Goal: Transaction & Acquisition: Purchase product/service

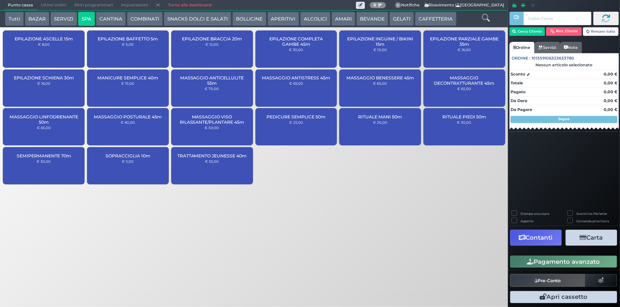
click at [37, 18] on button "BAZAR" at bounding box center [37, 19] width 24 height 14
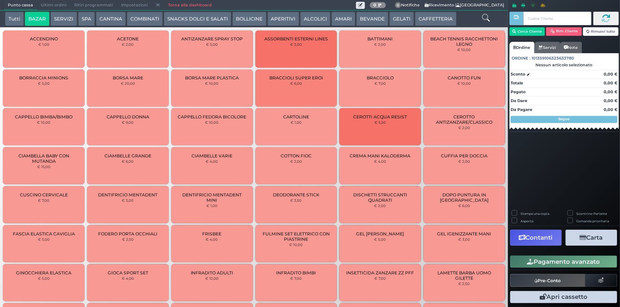
click at [61, 17] on button "SERVIZI" at bounding box center [63, 19] width 26 height 14
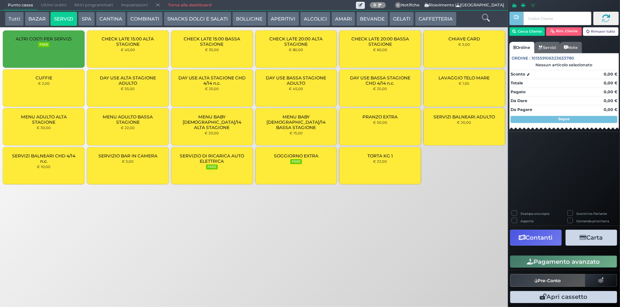
click at [360, 164] on div "TORTA KG 1 € 22,00" at bounding box center [380, 165] width 82 height 37
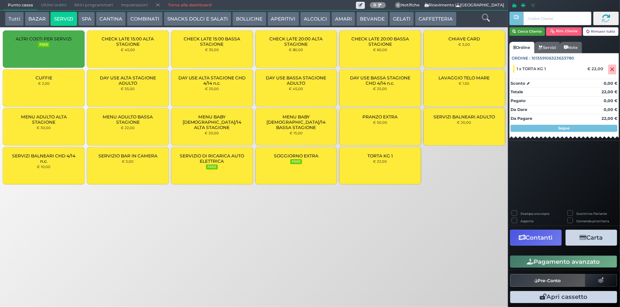
click at [526, 28] on button "Cerca Cliente" at bounding box center [527, 31] width 36 height 9
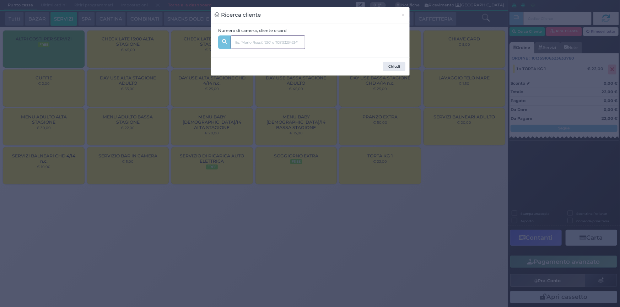
click at [264, 38] on input "text" at bounding box center [267, 42] width 75 height 13
type input "345"
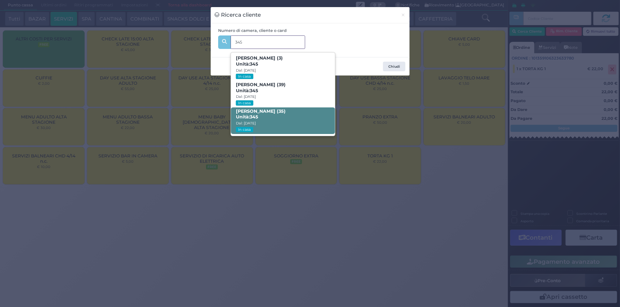
click at [295, 114] on span "[PERSON_NAME] (35) Unità: 345 Dal: [DATE] In casa" at bounding box center [283, 121] width 104 height 27
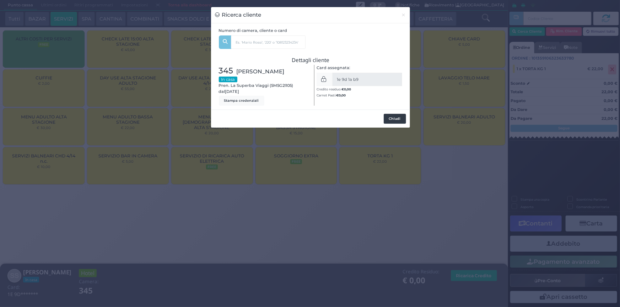
click at [398, 119] on button "Chiudi" at bounding box center [394, 119] width 22 height 10
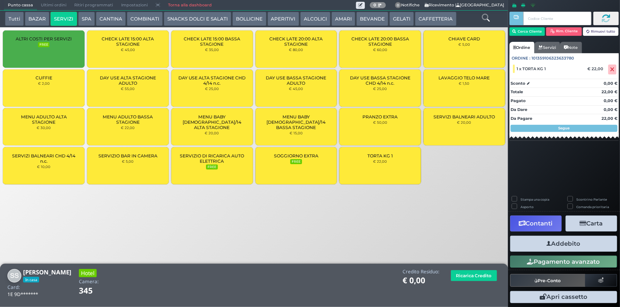
click at [567, 240] on button "Addebito" at bounding box center [563, 244] width 107 height 16
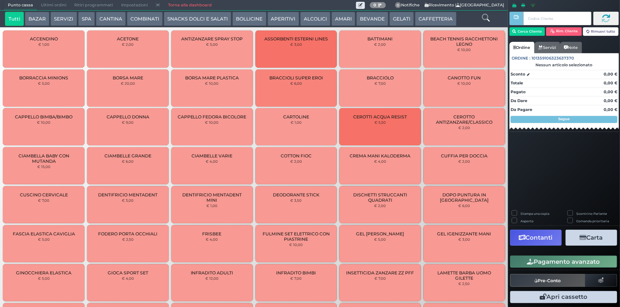
click at [86, 17] on button "SPA" at bounding box center [86, 19] width 17 height 14
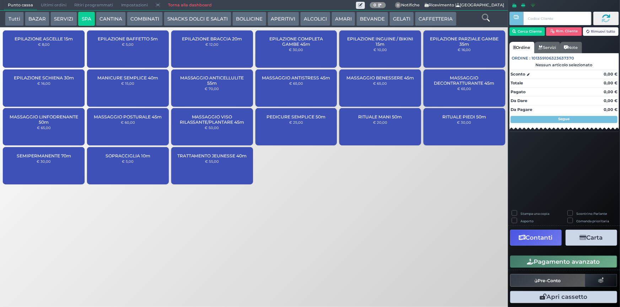
click at [290, 130] on div "PEDICURE SEMPLICE 50m € 25,00" at bounding box center [296, 126] width 82 height 37
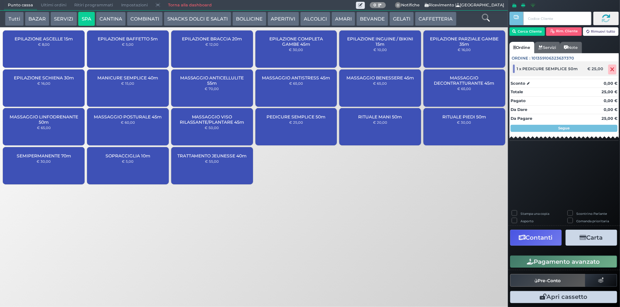
click at [612, 70] on icon at bounding box center [612, 70] width 4 height 0
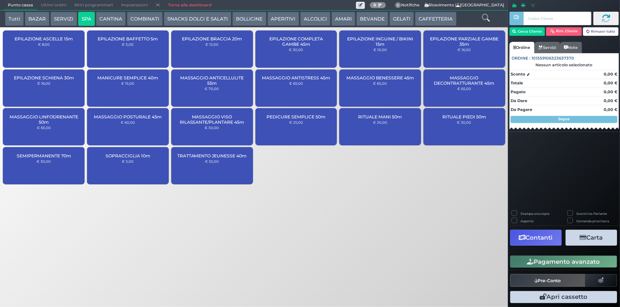
click at [436, 209] on div "Punto cassa Mappa Ultimi ordini Delivery Ritiri programmati Impostazioni Torna …" at bounding box center [310, 153] width 620 height 307
